Goal: Task Accomplishment & Management: Use online tool/utility

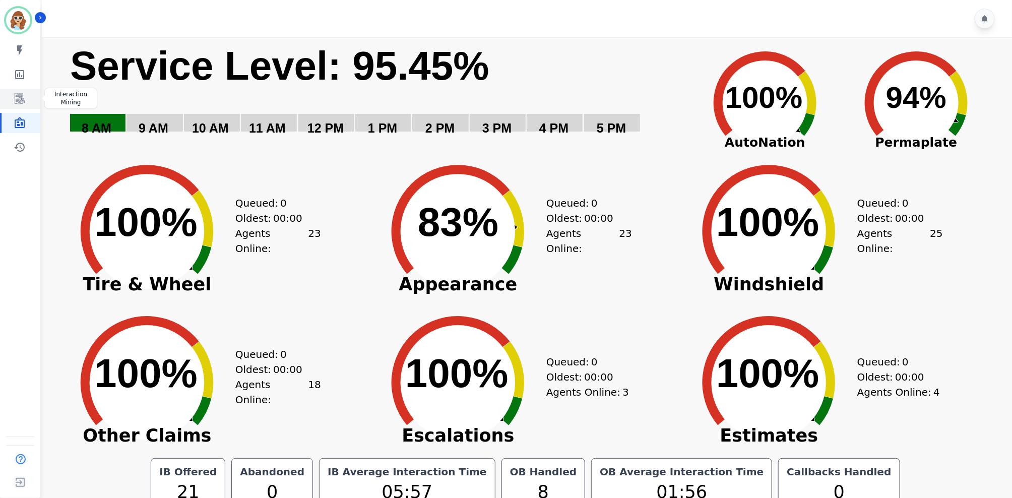
click at [16, 101] on icon "Sidebar" at bounding box center [20, 99] width 12 height 12
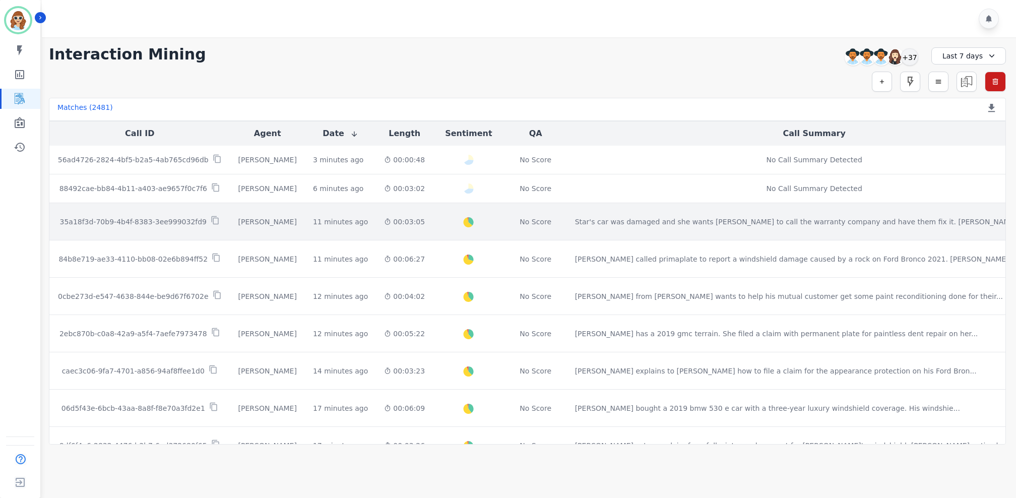
click at [135, 220] on p "35a18f3d-70b9-4b4f-8383-3ee999032fd9" at bounding box center [132, 222] width 147 height 10
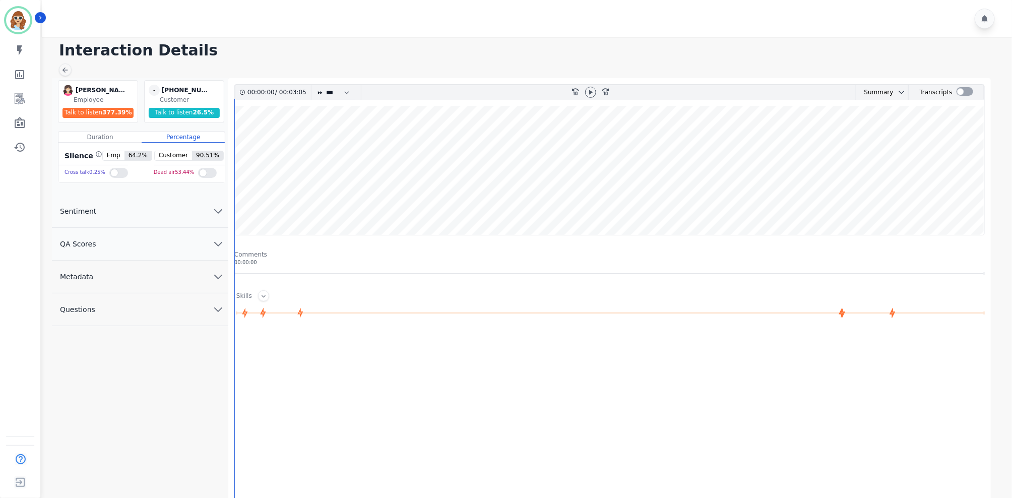
click at [217, 274] on icon "chevron down" at bounding box center [218, 277] width 12 height 12
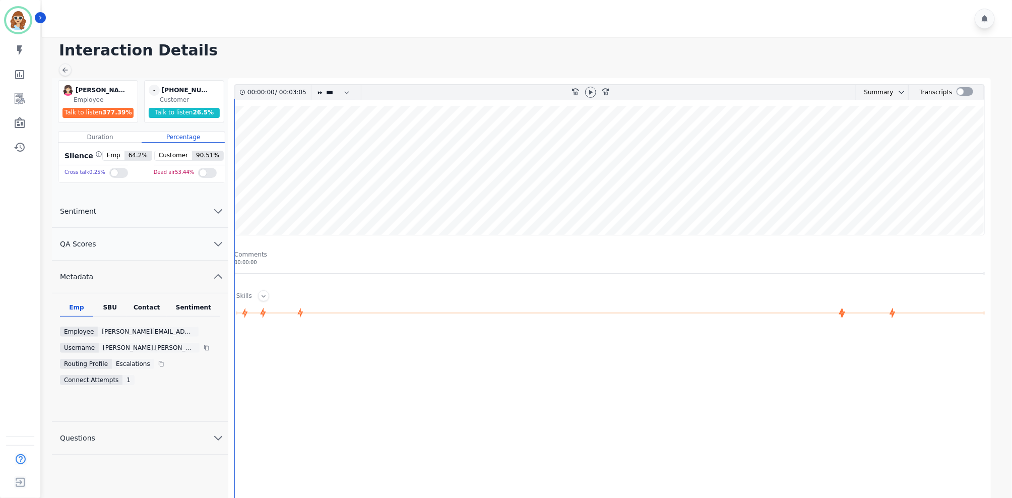
click at [109, 308] on div "SBU" at bounding box center [109, 309] width 33 height 13
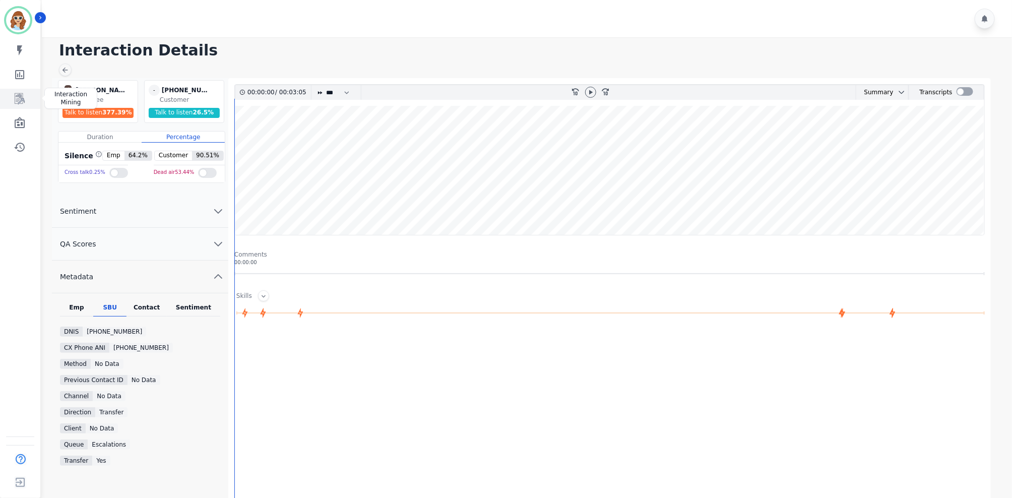
click at [26, 104] on link "Sidebar" at bounding box center [21, 99] width 39 height 20
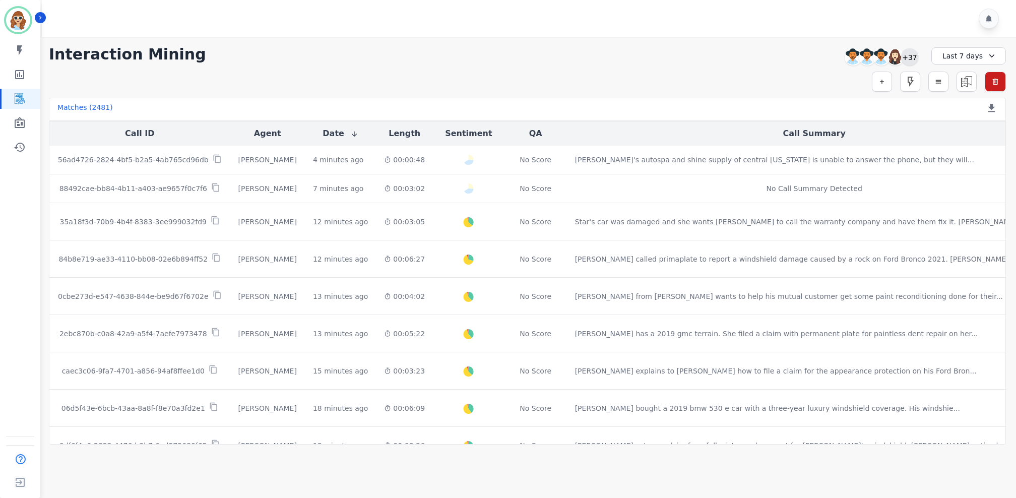
click at [913, 58] on div "+37" at bounding box center [909, 56] width 17 height 17
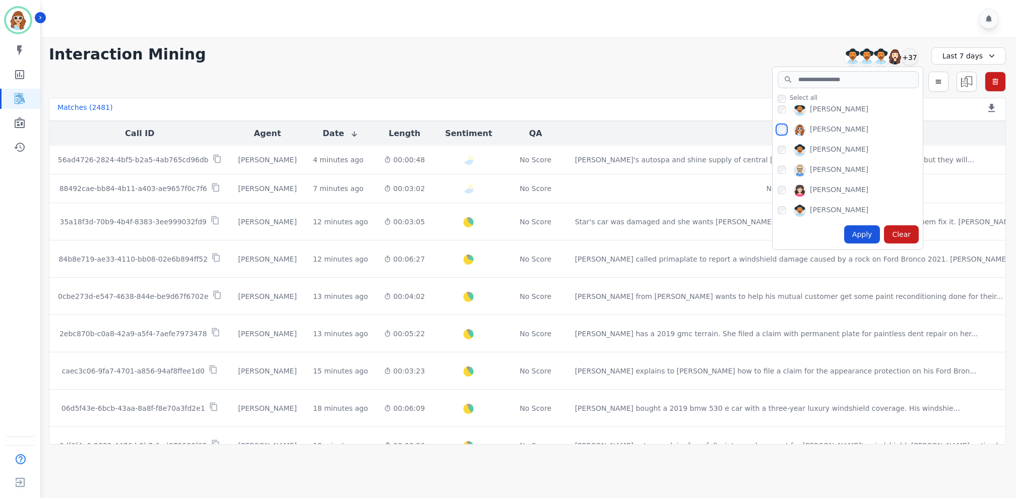
scroll to position [605, 0]
click at [867, 236] on div "Apply" at bounding box center [862, 234] width 36 height 18
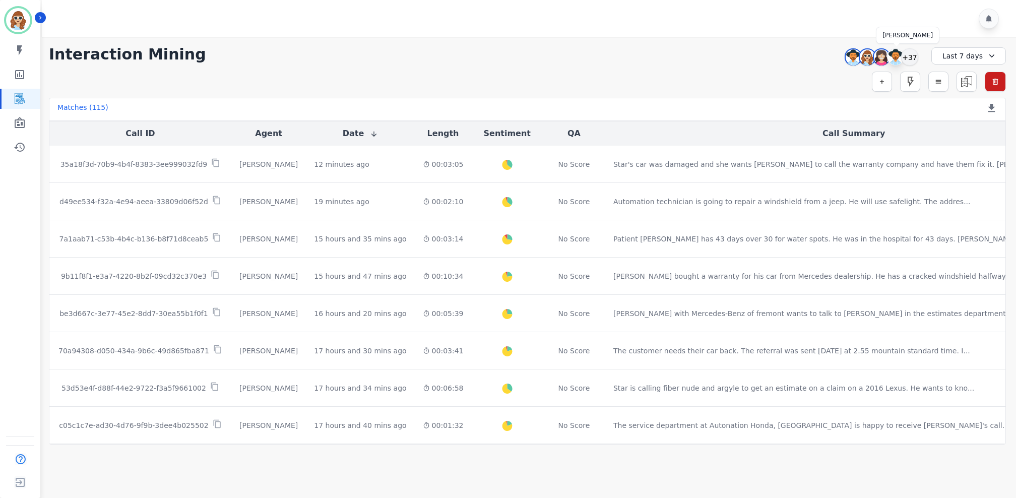
click at [900, 55] on img at bounding box center [895, 57] width 16 height 16
click at [907, 57] on div "+37" at bounding box center [909, 56] width 17 height 17
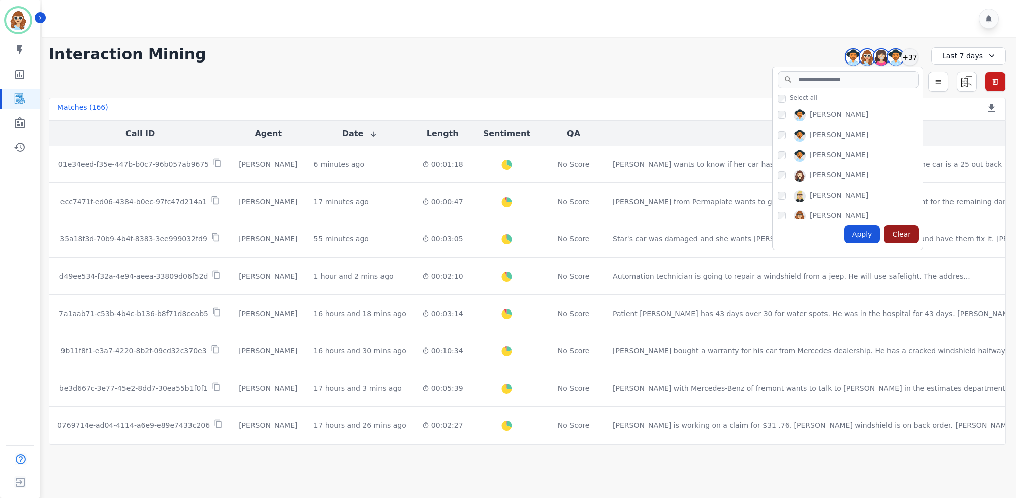
click at [904, 232] on div "Clear" at bounding box center [901, 234] width 35 height 18
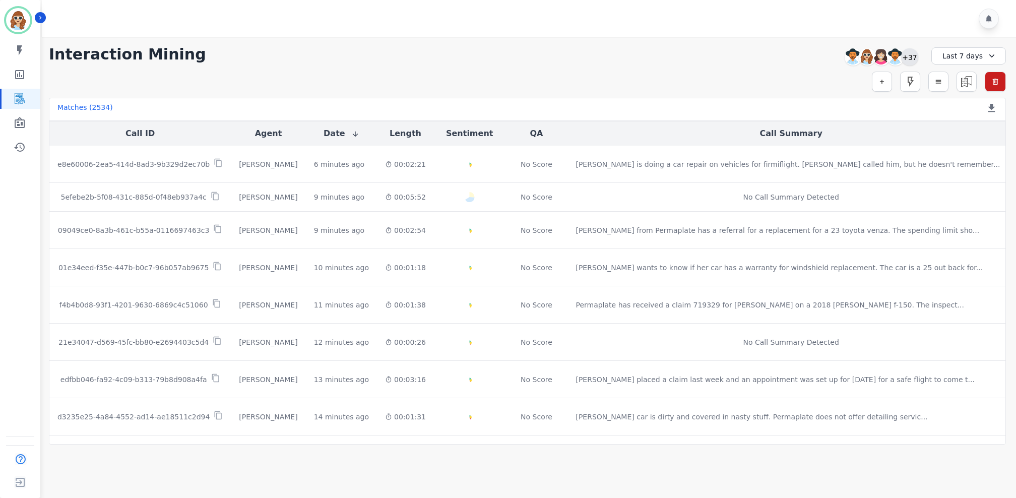
click at [910, 56] on div "+37" at bounding box center [909, 56] width 17 height 17
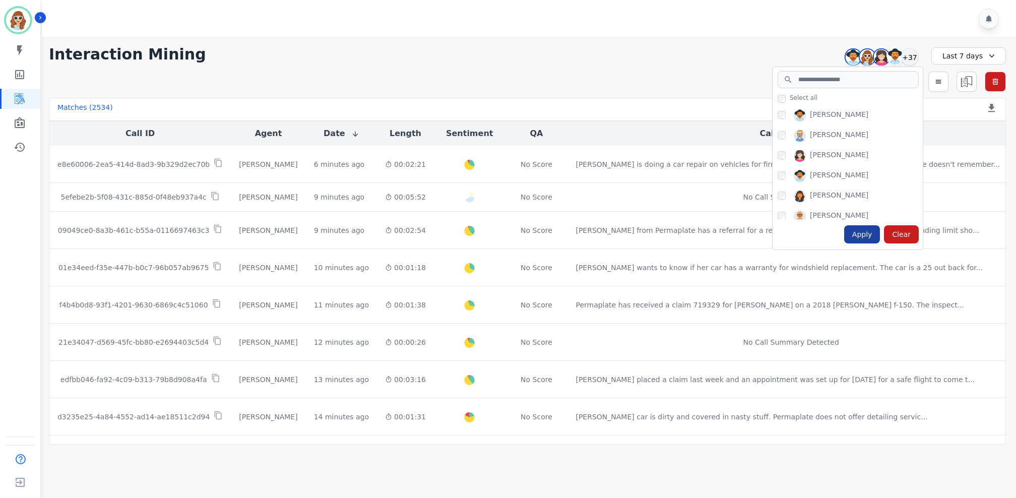
click at [859, 237] on div "Apply" at bounding box center [862, 234] width 36 height 18
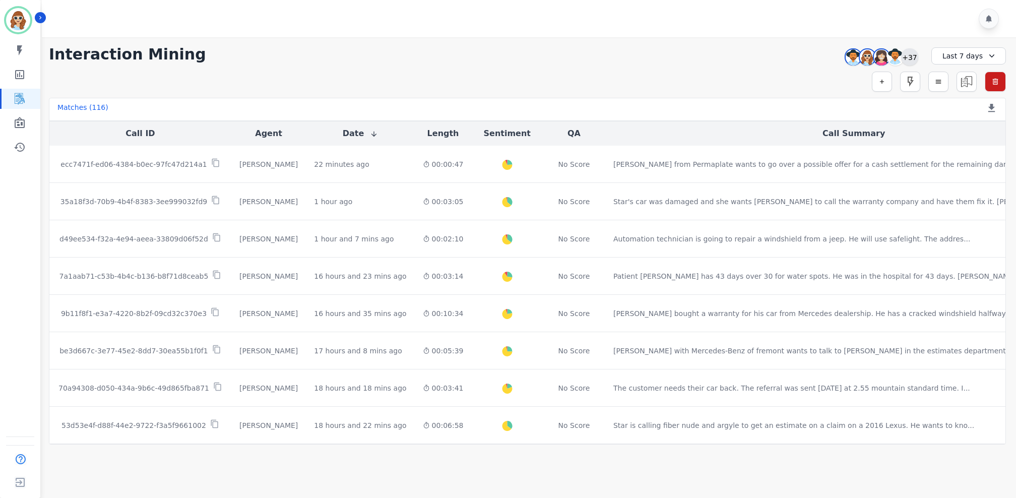
click at [915, 60] on div "+37" at bounding box center [909, 56] width 17 height 17
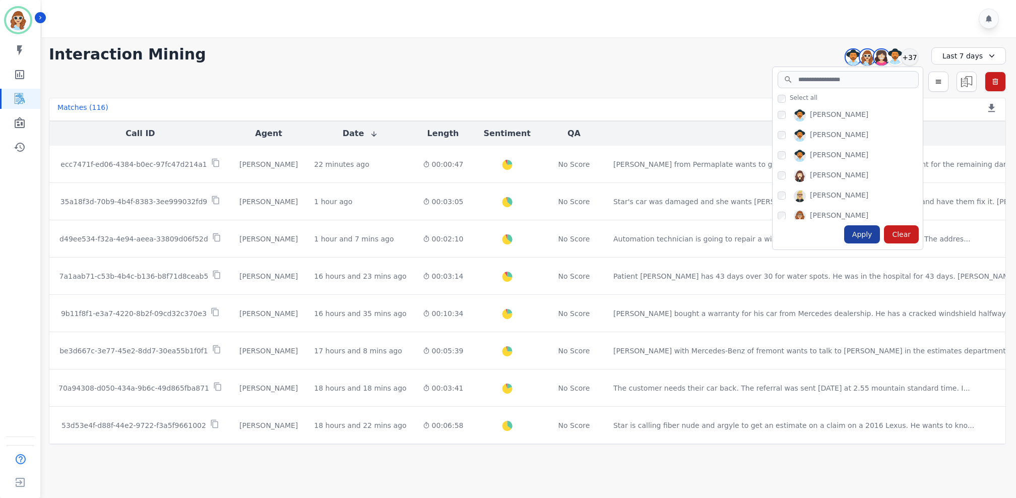
click at [871, 239] on div "Apply" at bounding box center [862, 234] width 36 height 18
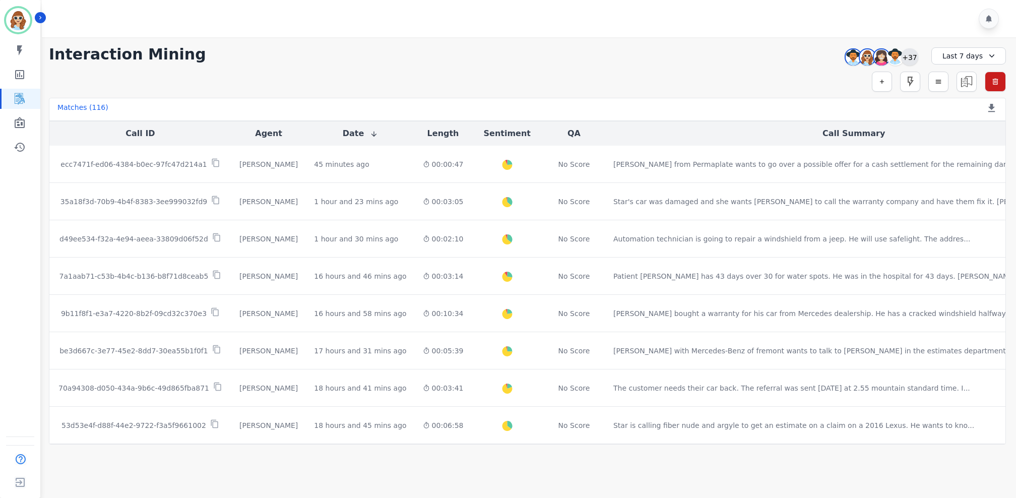
click at [910, 57] on div "+37" at bounding box center [909, 56] width 17 height 17
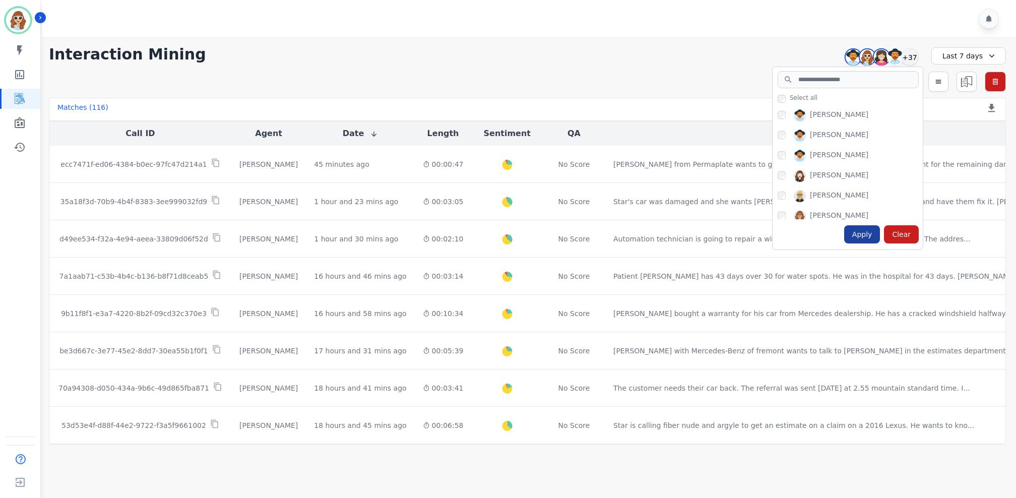
click at [862, 233] on div "Apply" at bounding box center [862, 234] width 36 height 18
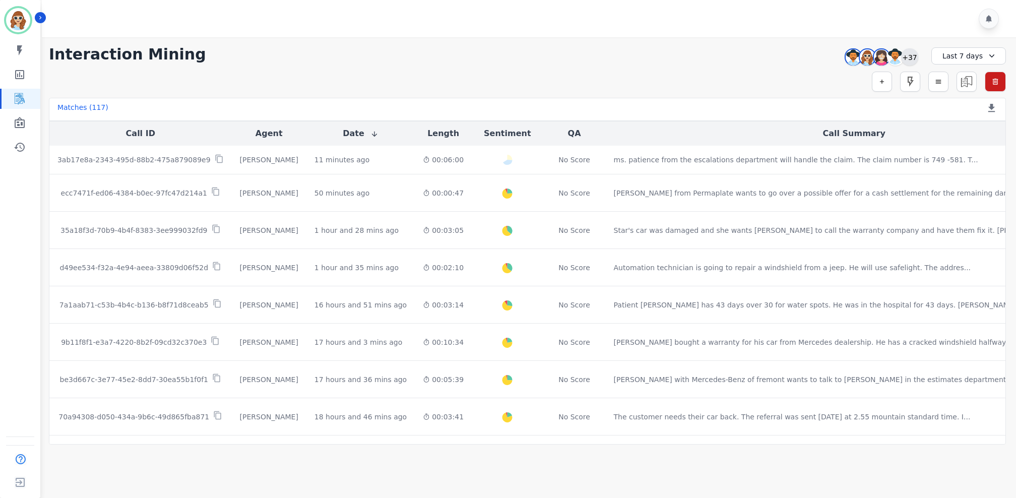
click at [907, 59] on div "+37" at bounding box center [909, 56] width 17 height 17
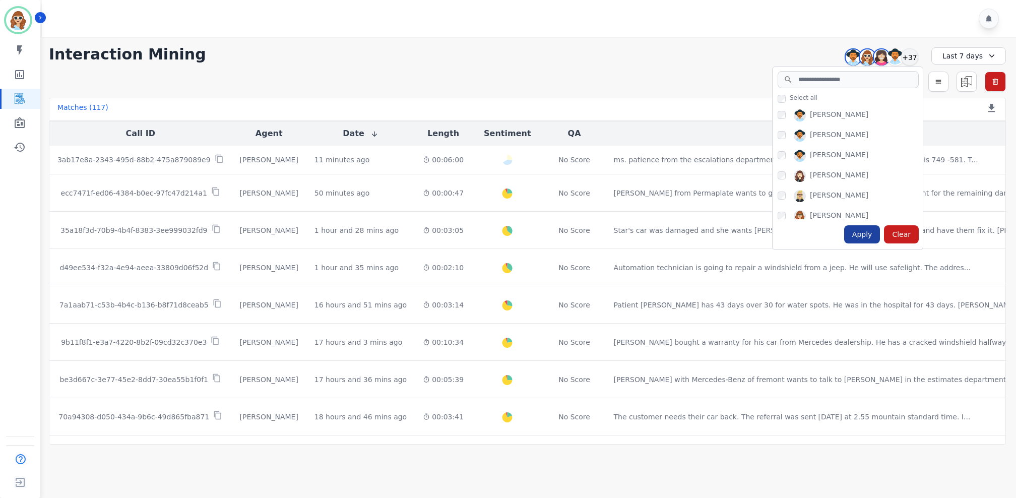
click at [879, 232] on div "Apply" at bounding box center [862, 234] width 36 height 18
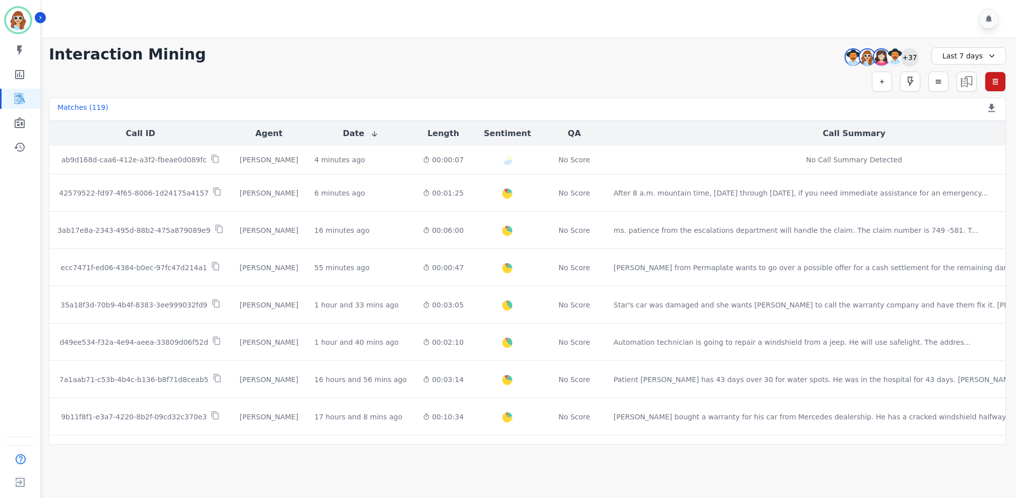
click at [912, 56] on div "+37" at bounding box center [909, 56] width 17 height 17
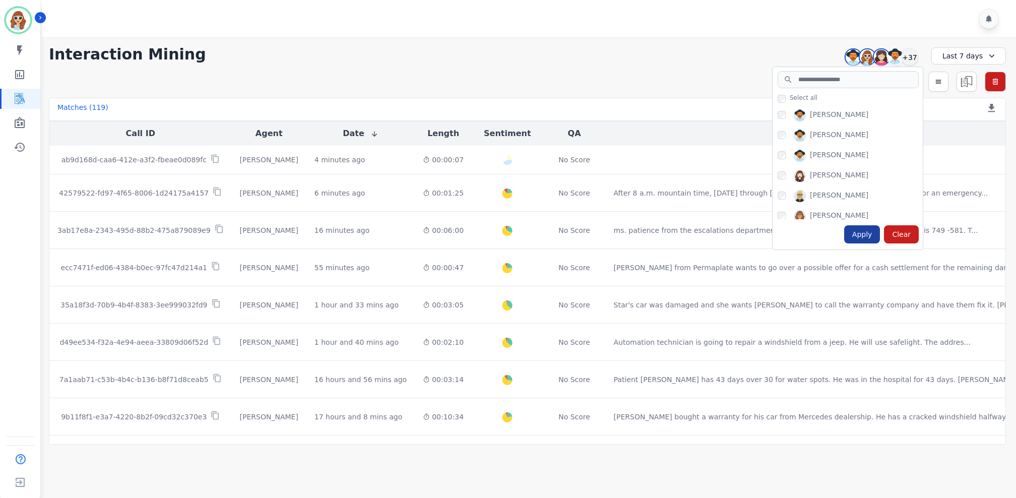
click at [865, 232] on div "Apply" at bounding box center [862, 234] width 36 height 18
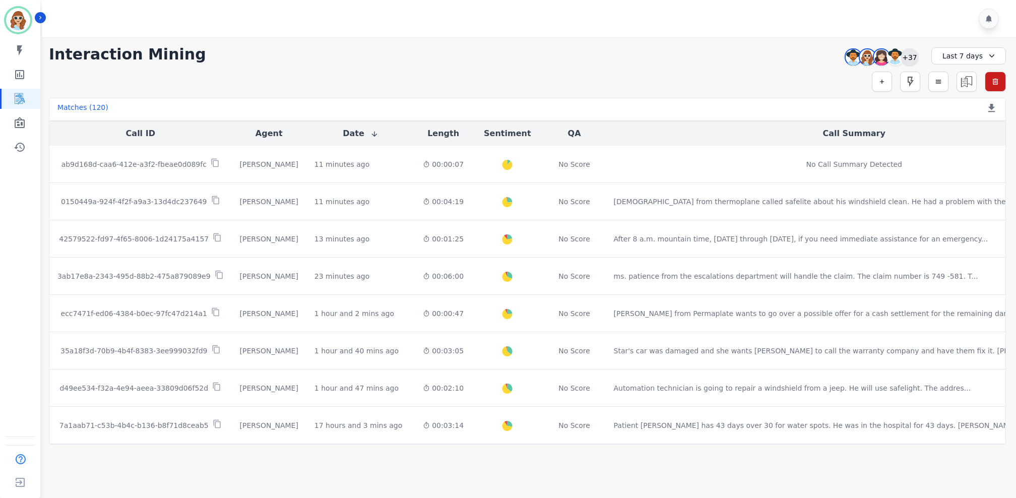
click at [909, 59] on div "+37" at bounding box center [909, 56] width 17 height 17
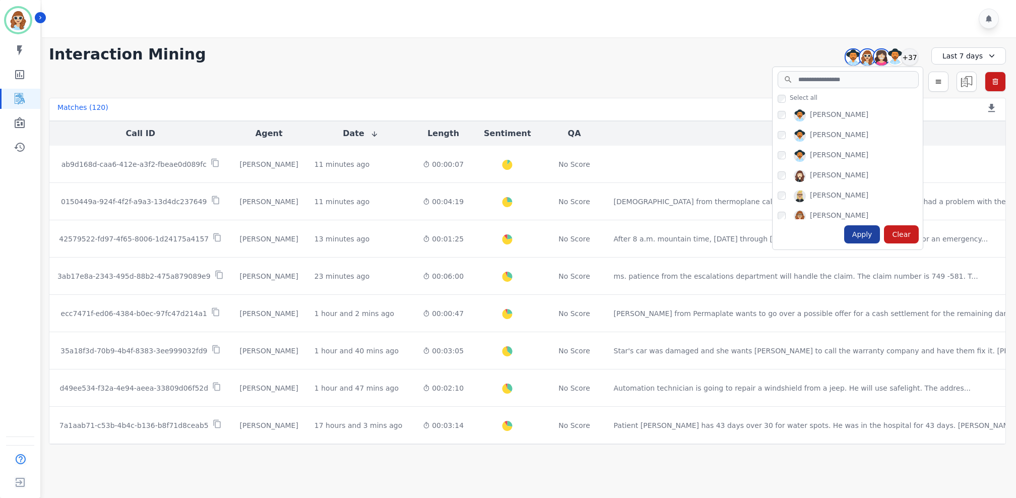
click at [875, 239] on div "Apply" at bounding box center [862, 234] width 36 height 18
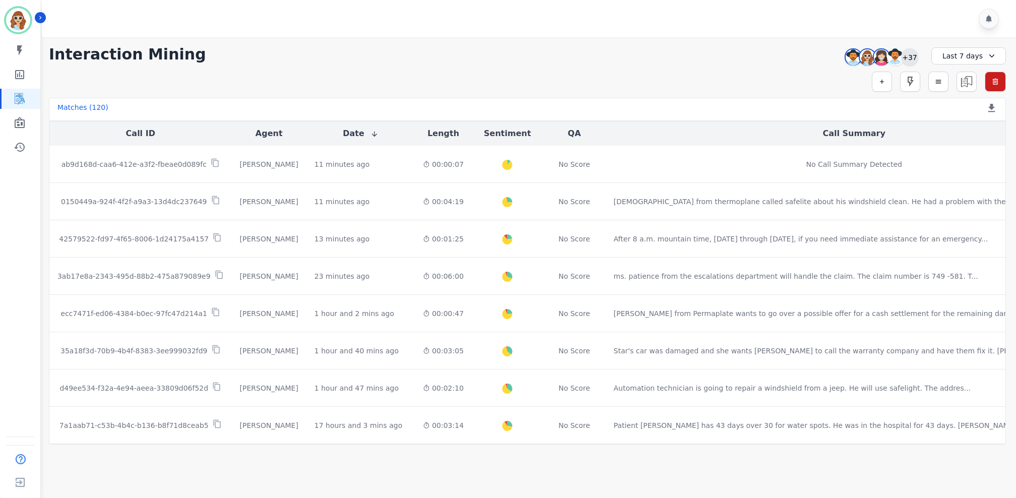
click at [914, 59] on div "+37" at bounding box center [909, 56] width 17 height 17
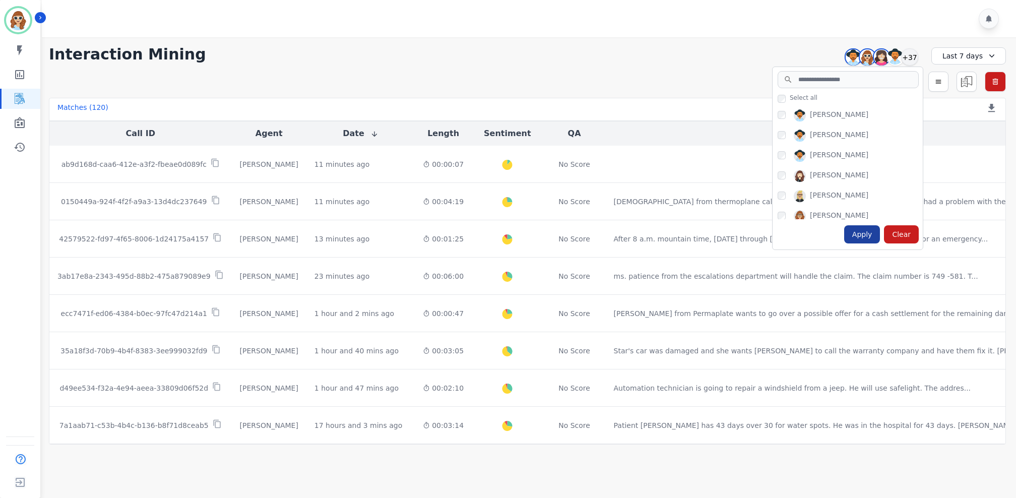
click at [860, 232] on div "Apply" at bounding box center [862, 234] width 36 height 18
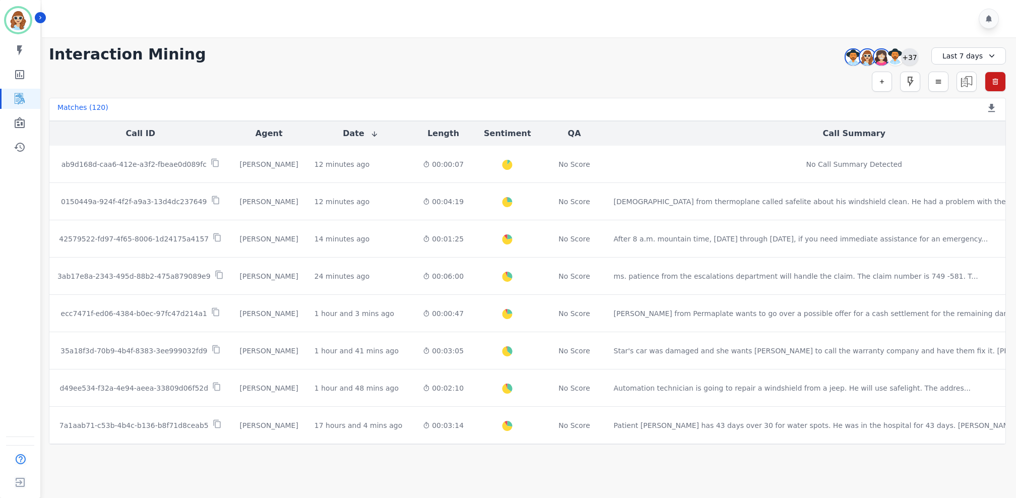
click at [912, 54] on div "+37" at bounding box center [909, 56] width 17 height 17
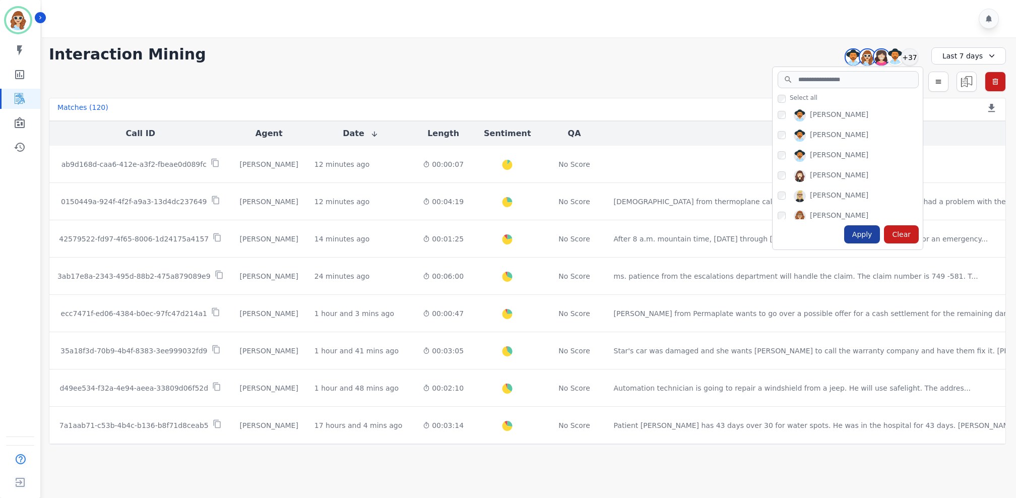
click at [862, 233] on div "Apply" at bounding box center [862, 234] width 36 height 18
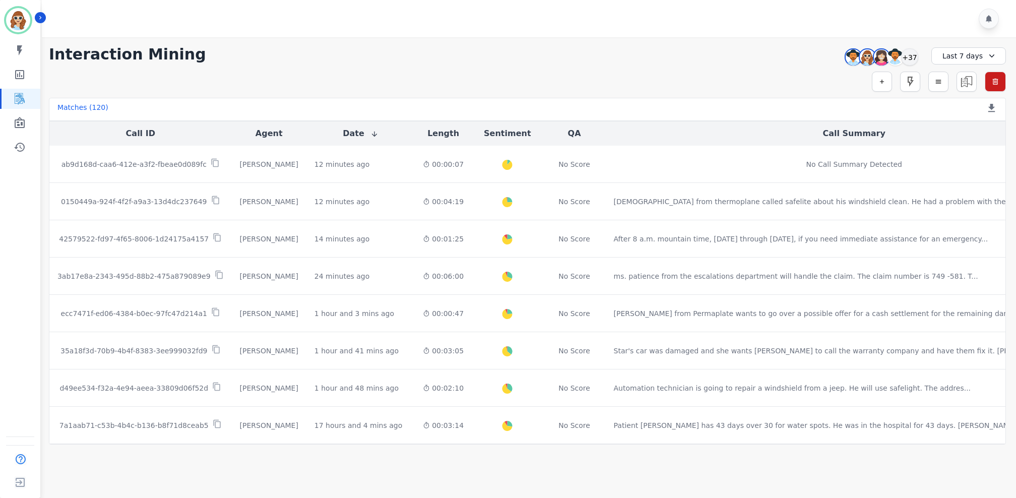
drag, startPoint x: 731, startPoint y: 70, endPoint x: 685, endPoint y: 105, distance: 57.5
click at [731, 70] on div "**********" at bounding box center [527, 240] width 977 height 407
click at [907, 60] on div "+37" at bounding box center [909, 56] width 17 height 17
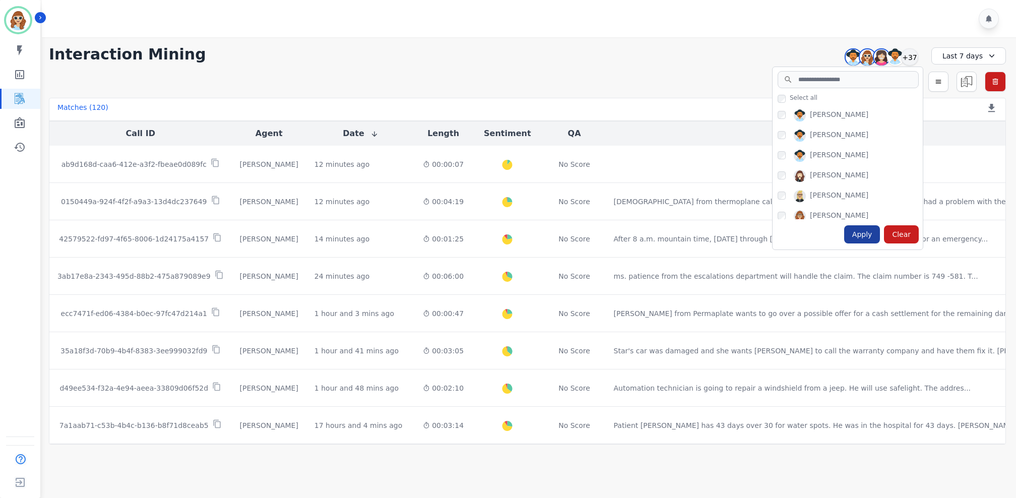
click at [856, 234] on div "Apply" at bounding box center [862, 234] width 36 height 18
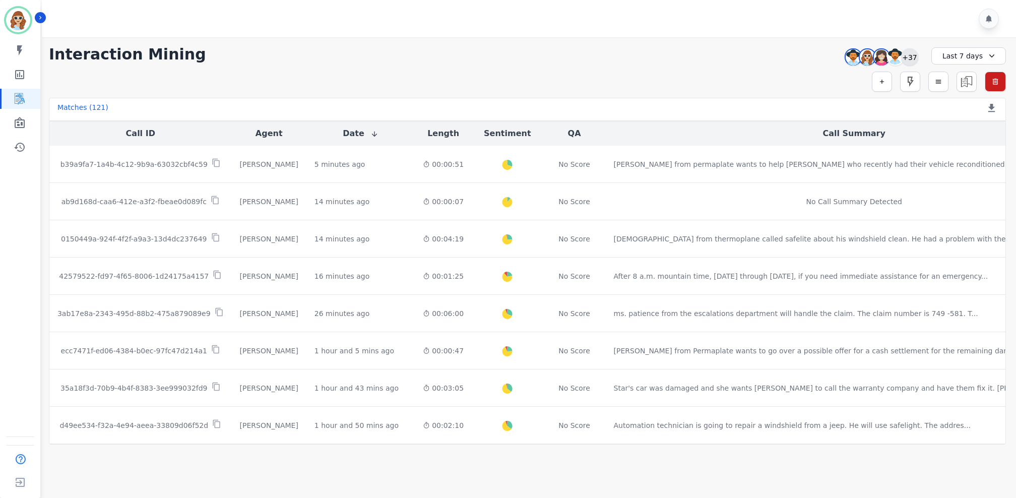
click at [904, 56] on div "+37" at bounding box center [909, 56] width 17 height 17
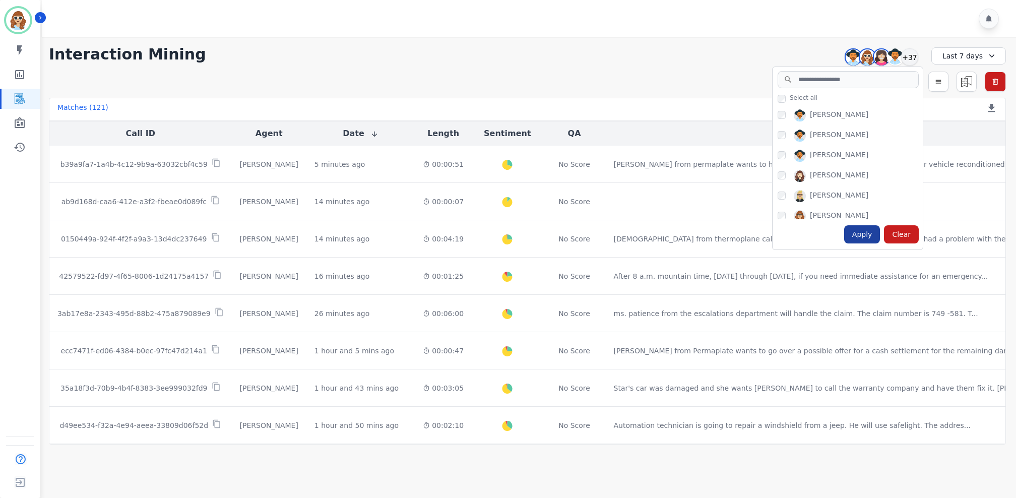
click at [859, 232] on div "Apply" at bounding box center [862, 234] width 36 height 18
